Goal: Go to known website: Access a specific website the user already knows

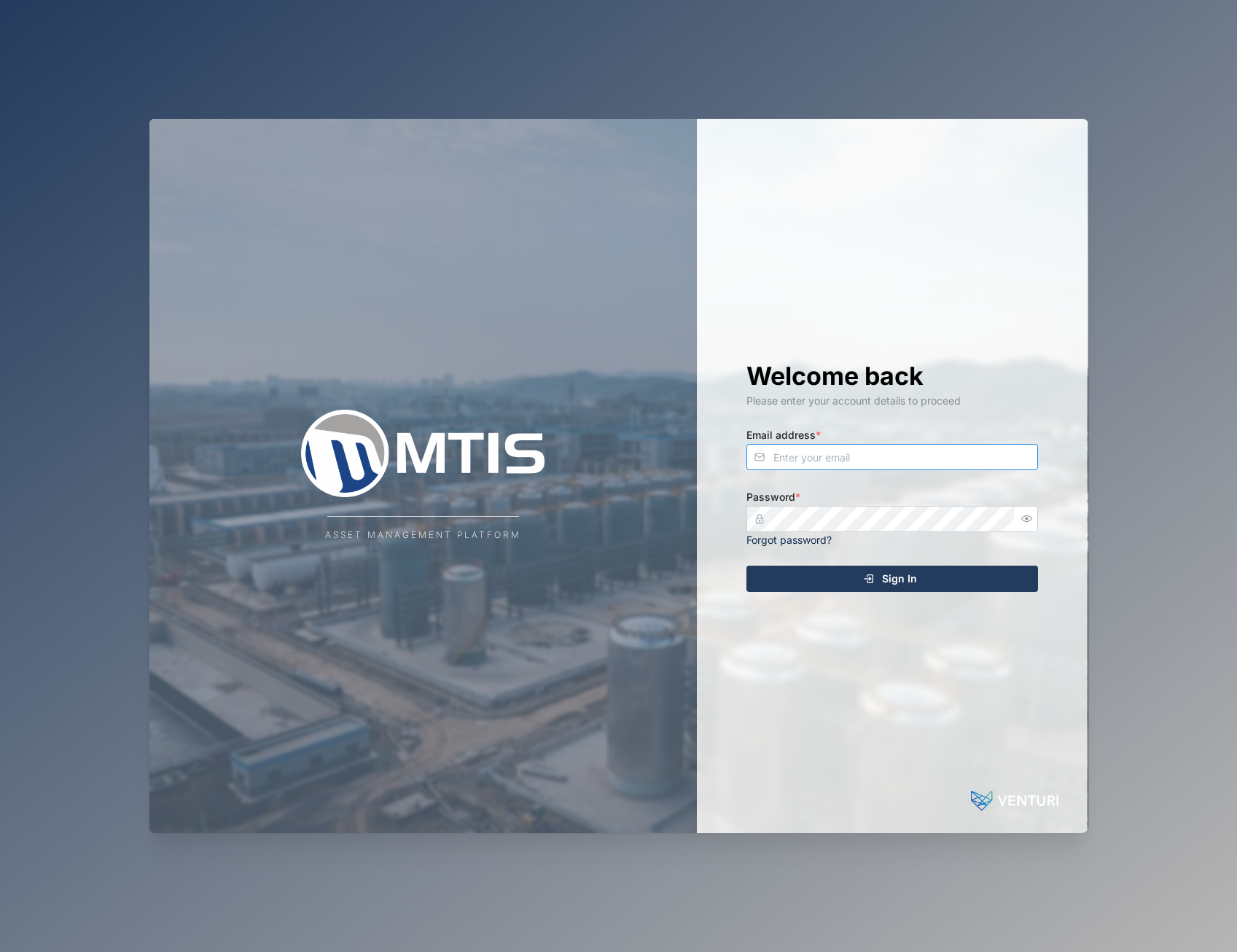
type input "admin@venturi.io"
click at [888, 569] on span "Sign In" at bounding box center [899, 578] width 35 height 25
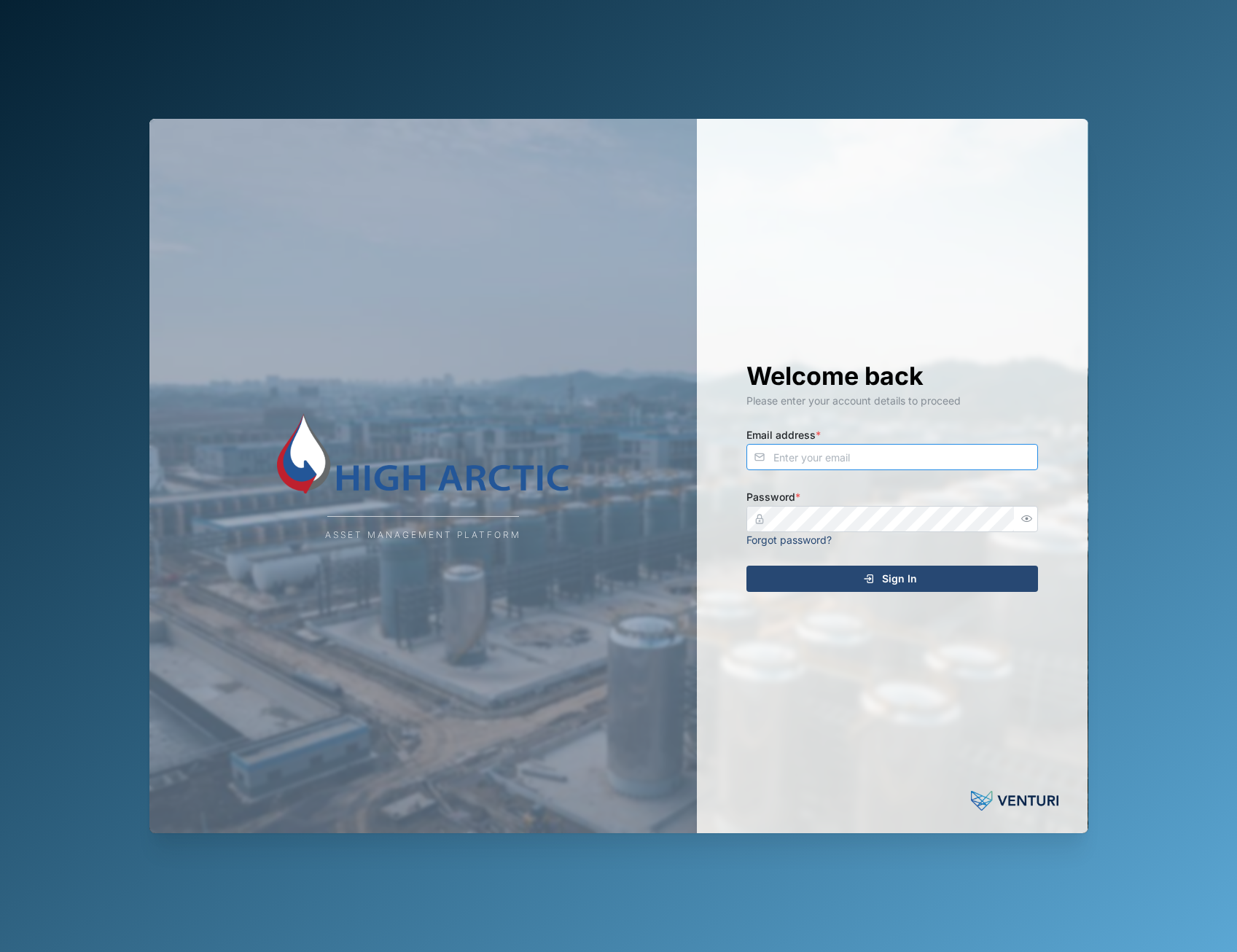
type input "[PERSON_NAME][EMAIL_ADDRESS][DOMAIN_NAME]"
click at [876, 584] on div "Sign In" at bounding box center [890, 578] width 269 height 25
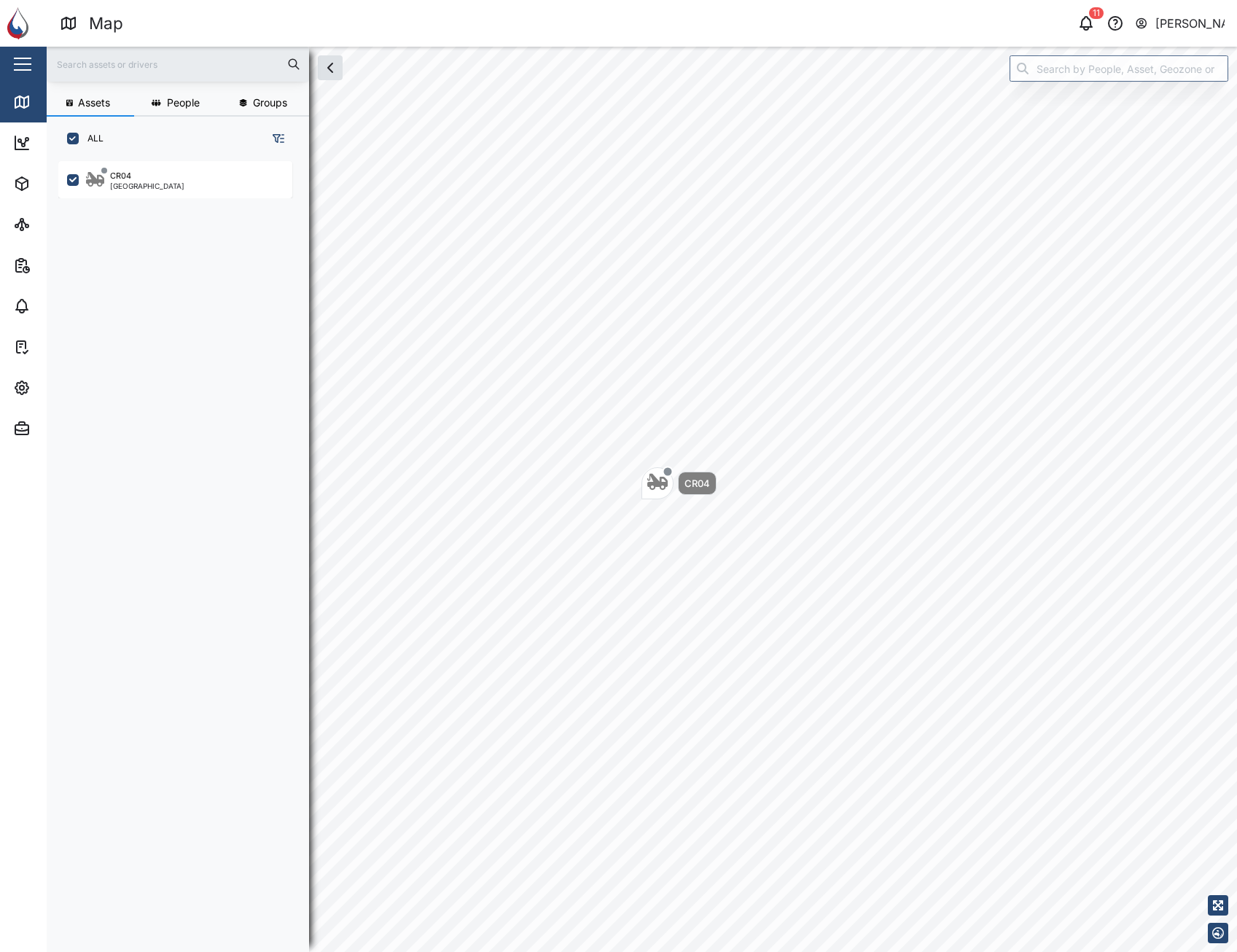
scroll to position [774, 228]
